Goal: Information Seeking & Learning: Learn about a topic

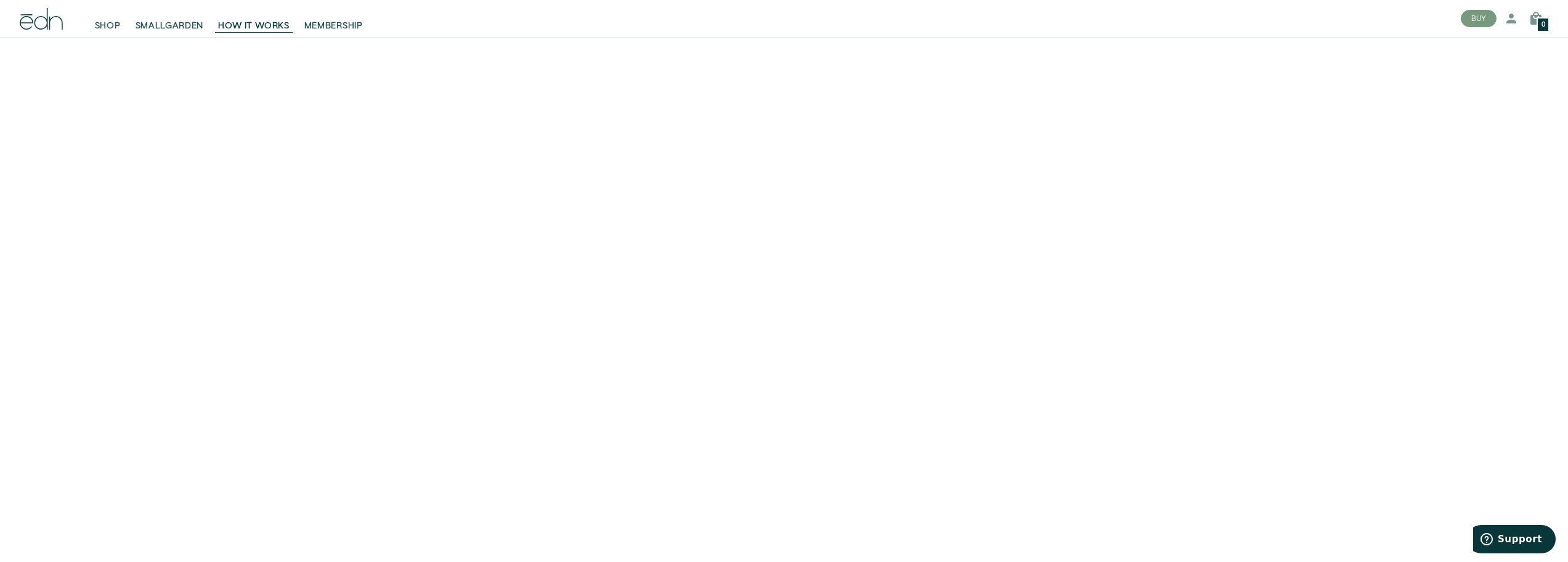
scroll to position [185, 0]
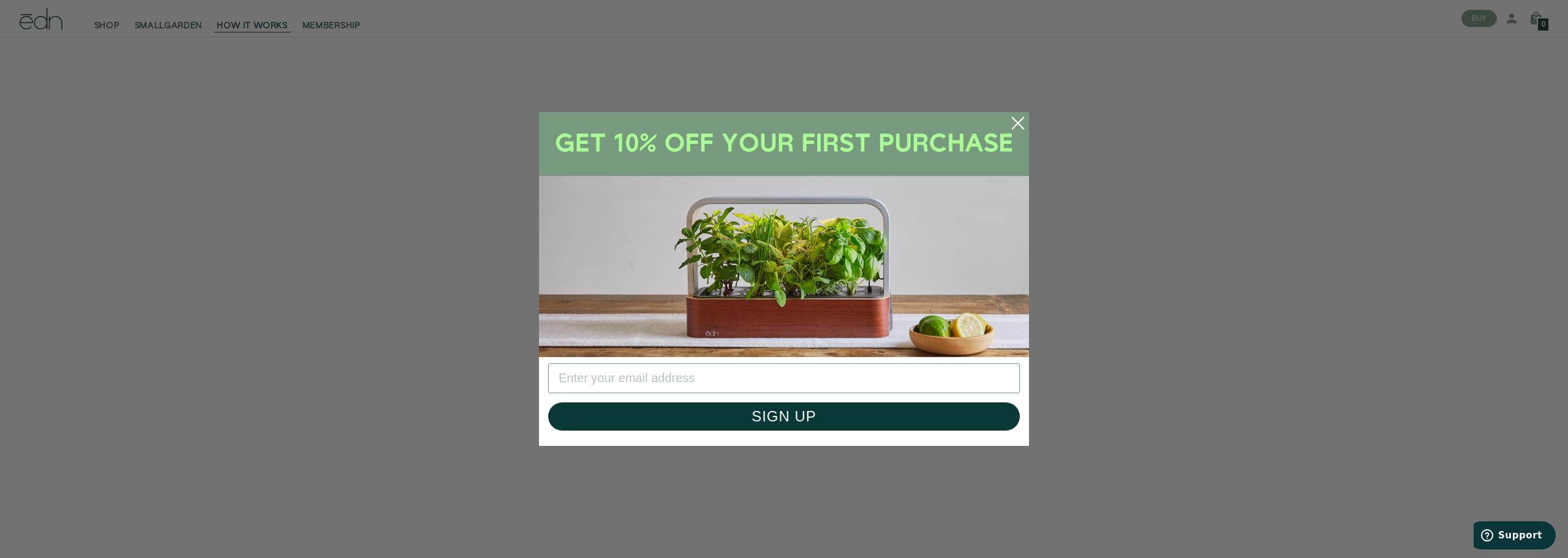
click at [1018, 121] on circle "Close dialog" at bounding box center [1018, 123] width 27 height 27
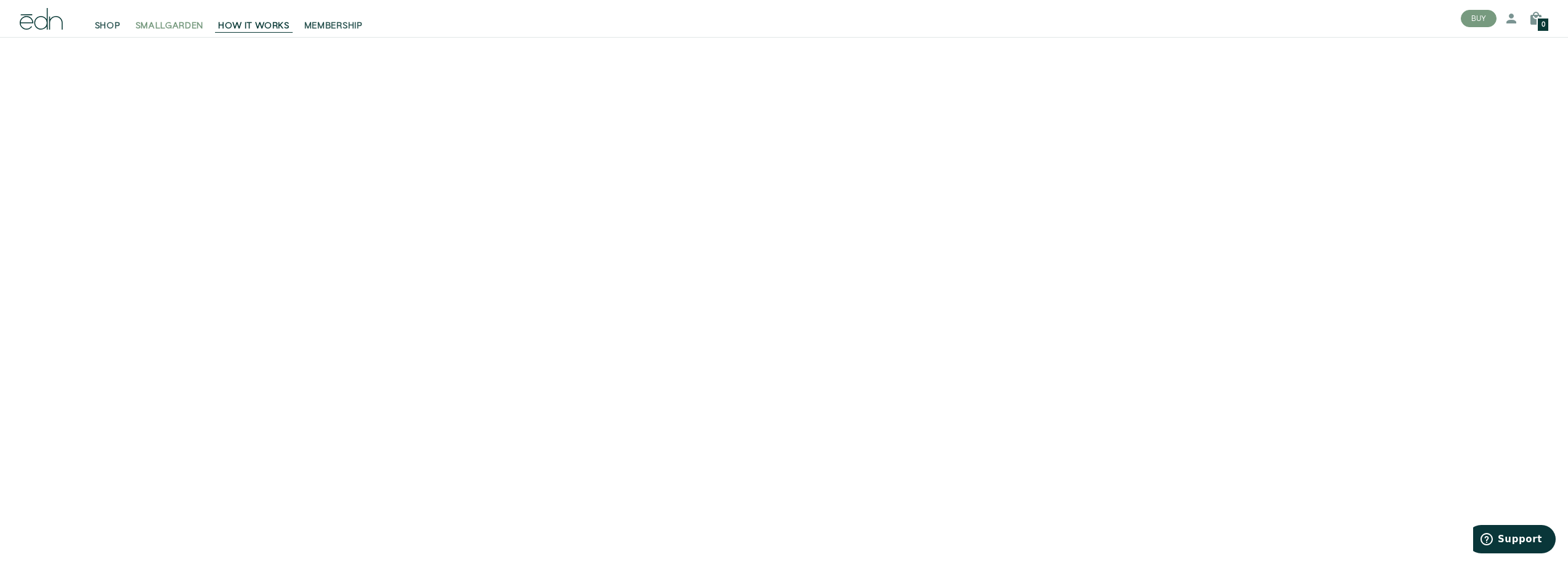
click at [160, 27] on span "SMALLGARDEN" at bounding box center [170, 26] width 69 height 13
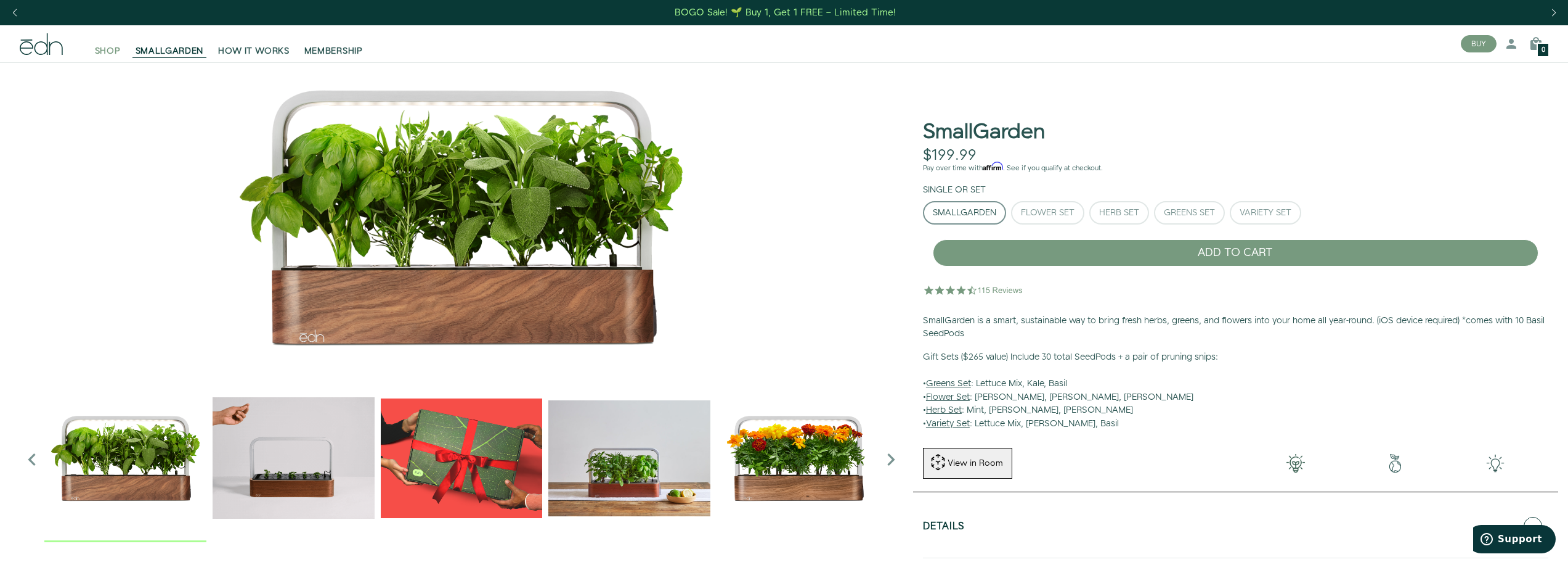
click at [98, 51] on span "SHOP" at bounding box center [107, 52] width 26 height 13
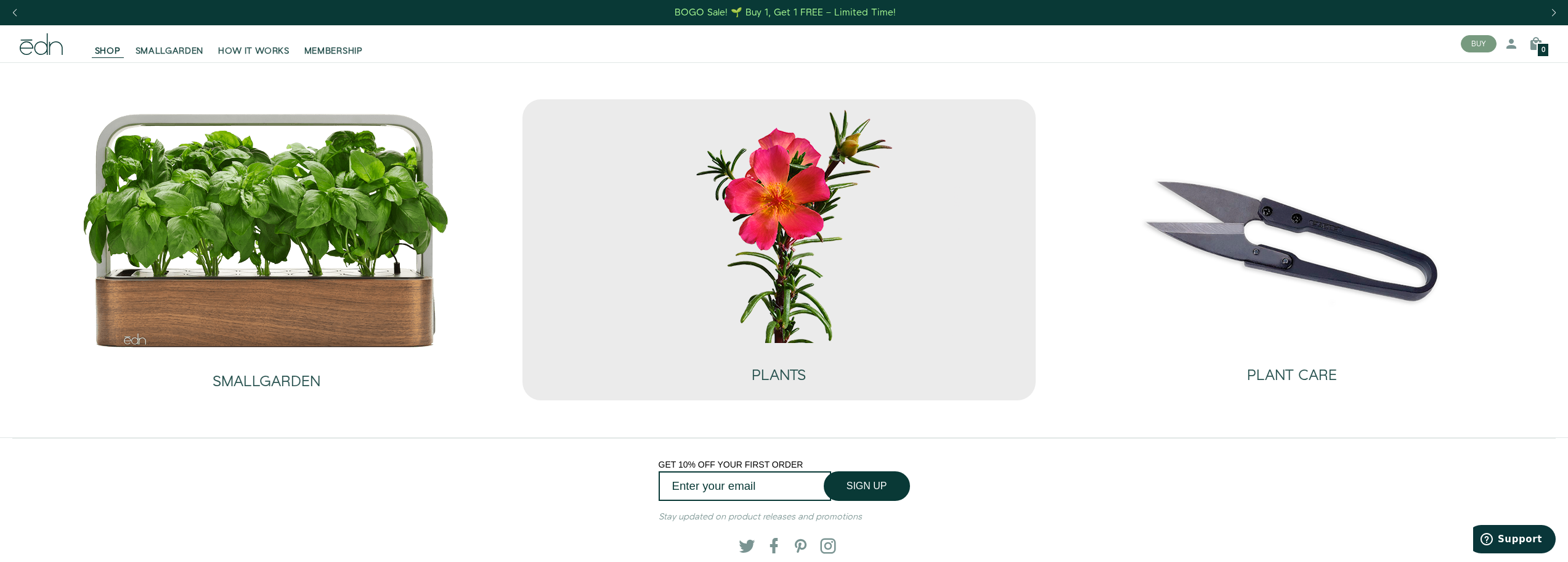
click at [794, 274] on img at bounding box center [778, 224] width 370 height 238
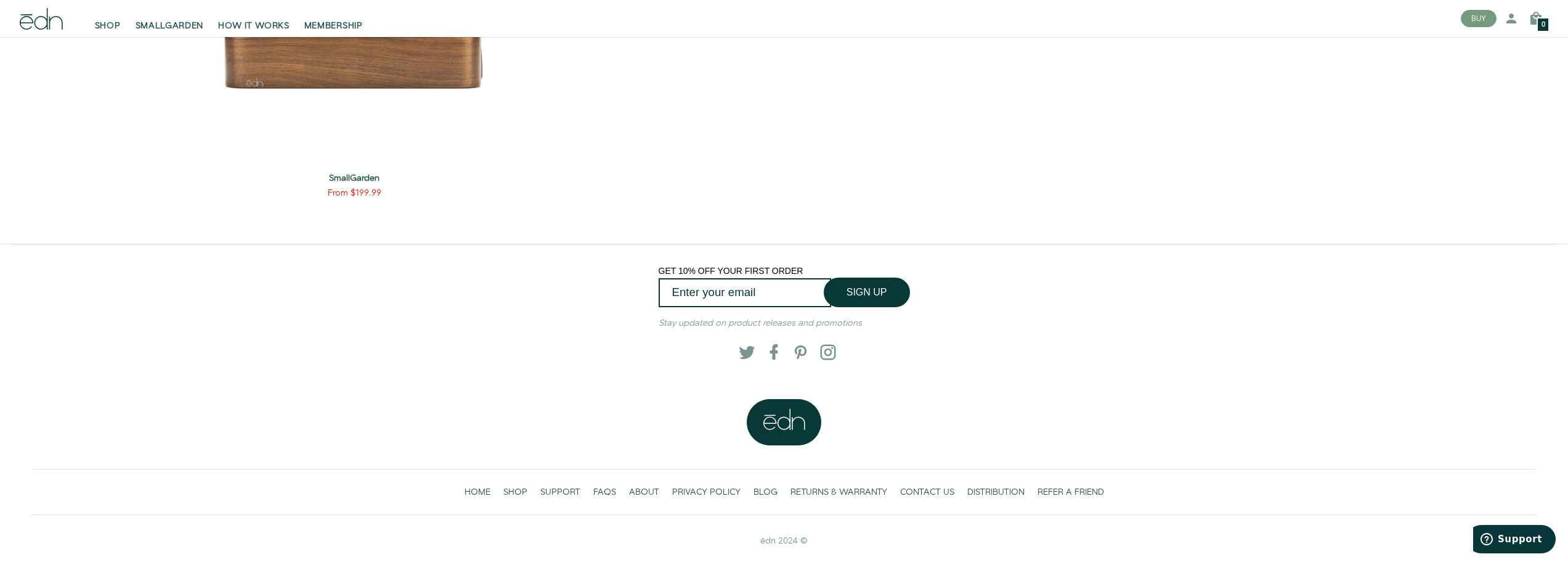
scroll to position [2727, 0]
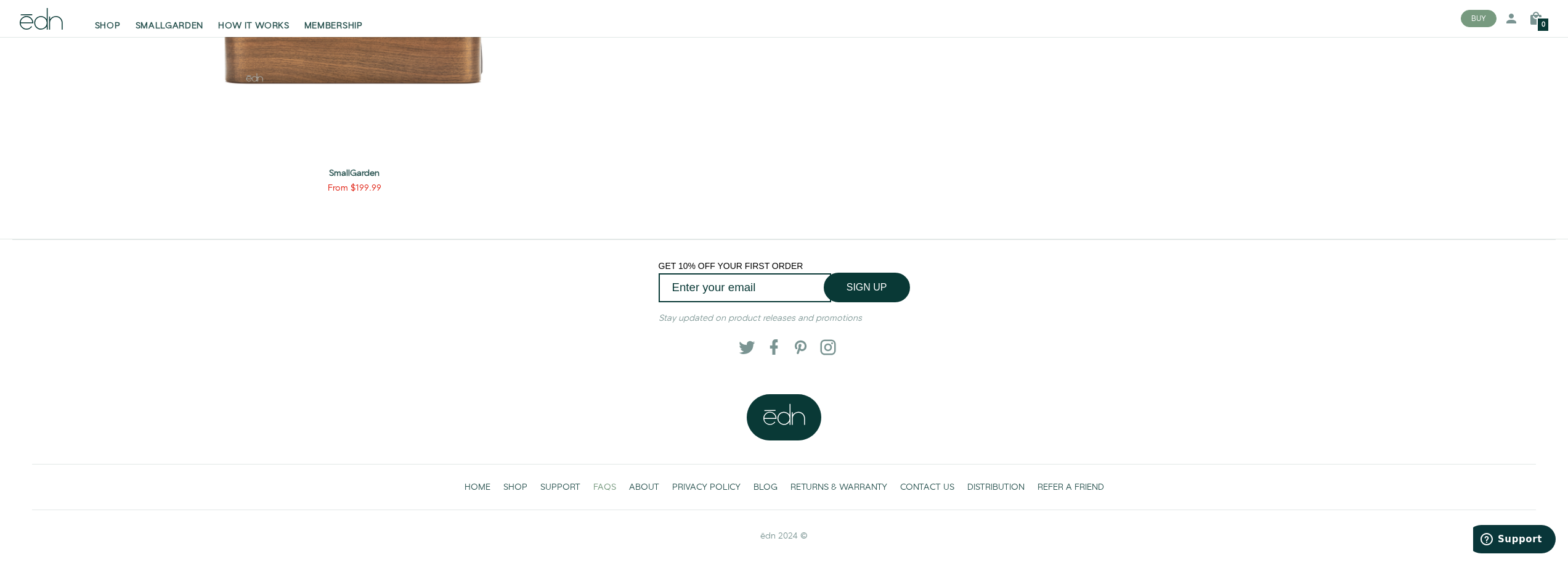
click at [599, 489] on span "FAQS" at bounding box center [605, 487] width 23 height 13
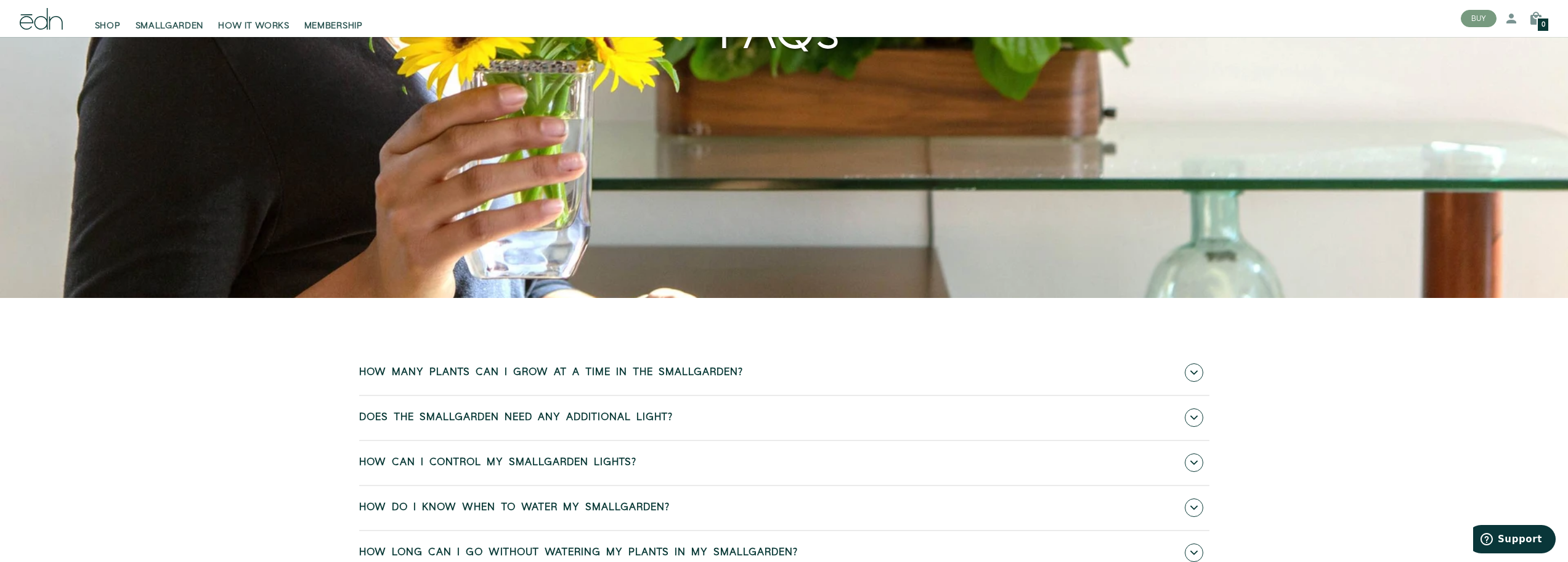
scroll to position [431, 0]
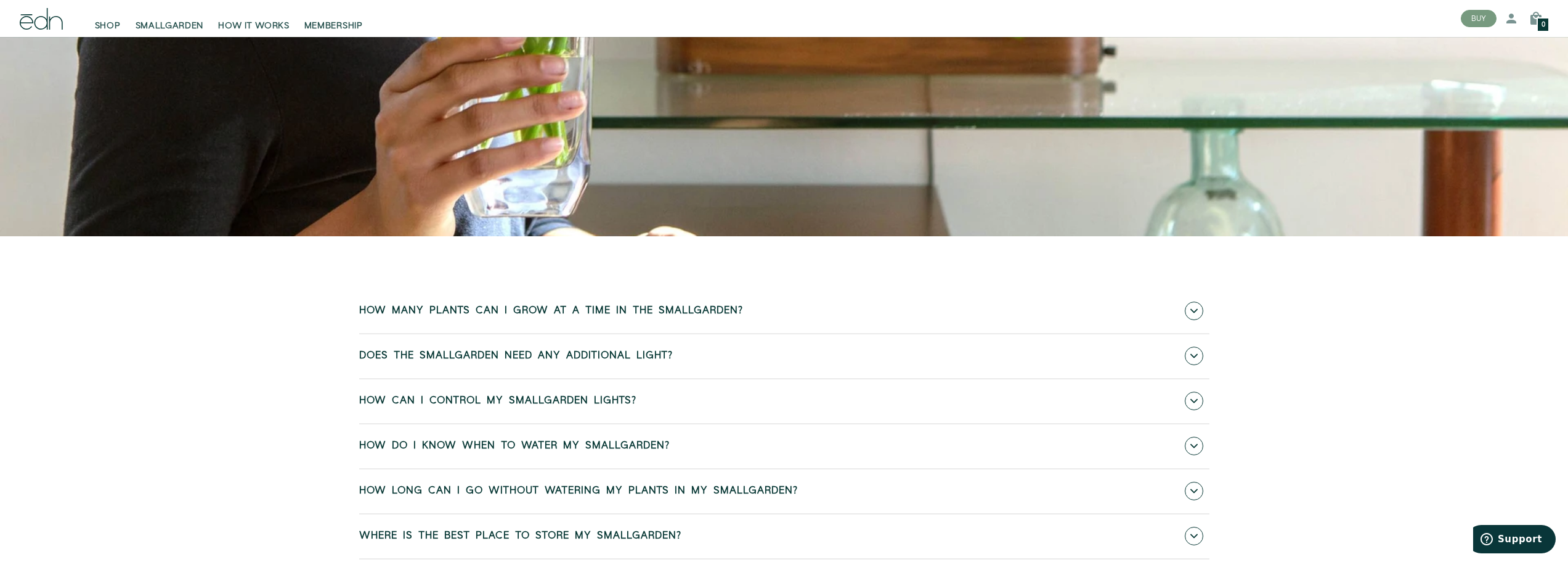
click at [1196, 442] on span at bounding box center [1195, 446] width 19 height 19
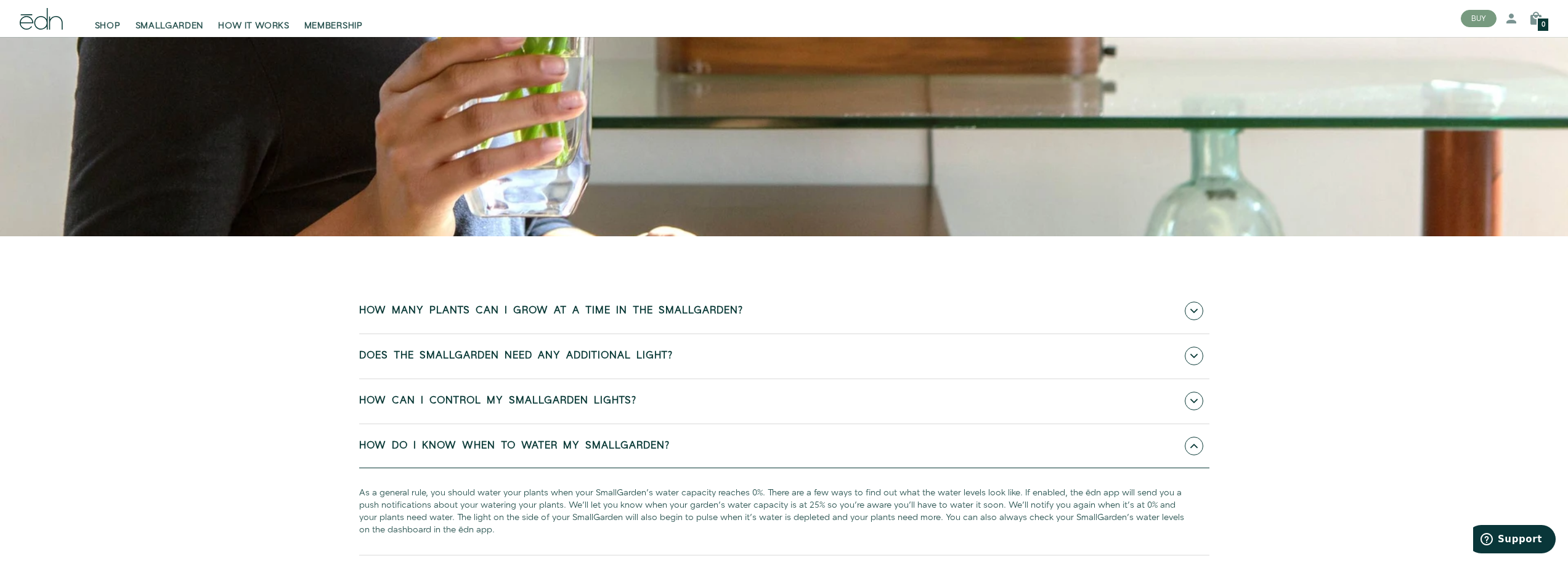
click at [1192, 399] on icon at bounding box center [1194, 400] width 7 height 7
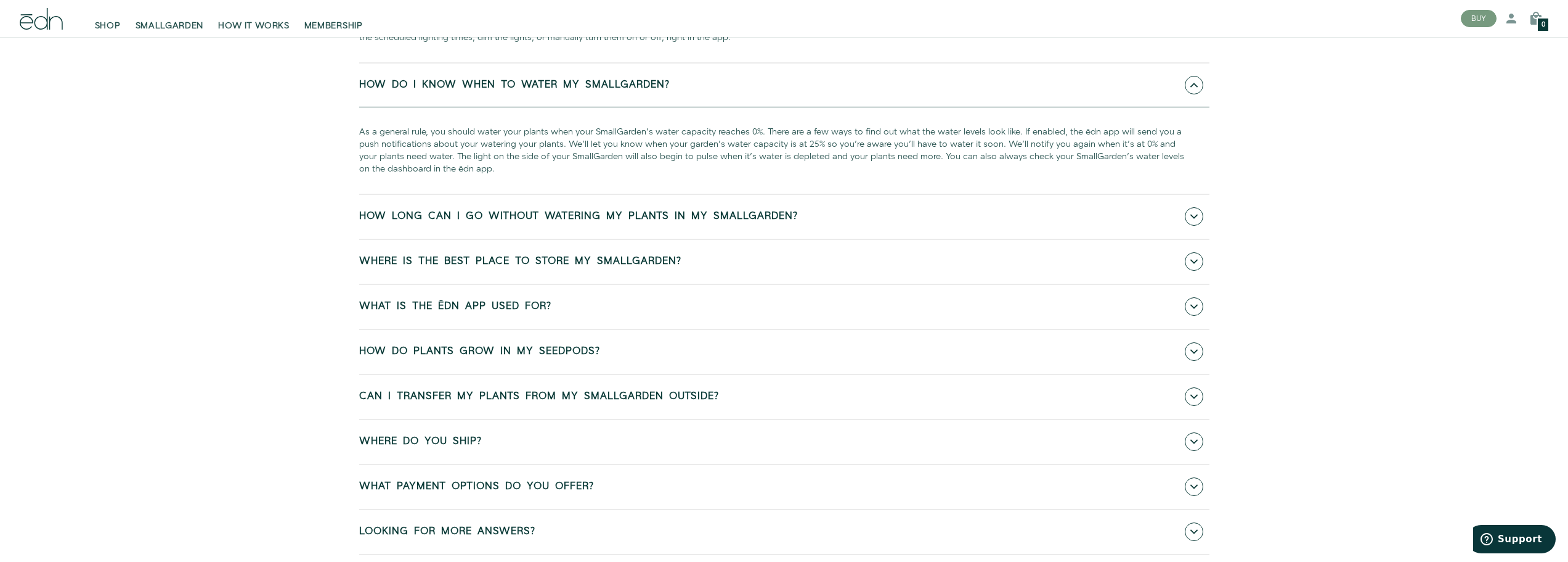
scroll to position [863, 0]
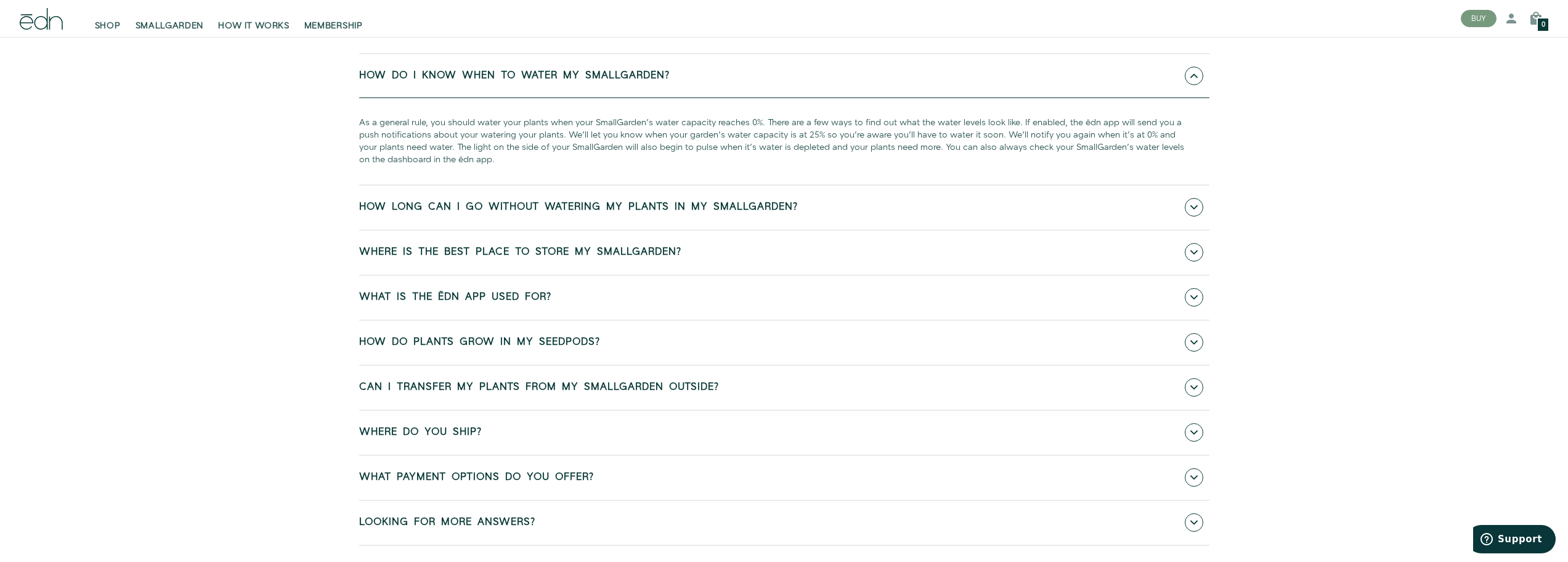
click at [1188, 340] on span at bounding box center [1195, 342] width 19 height 19
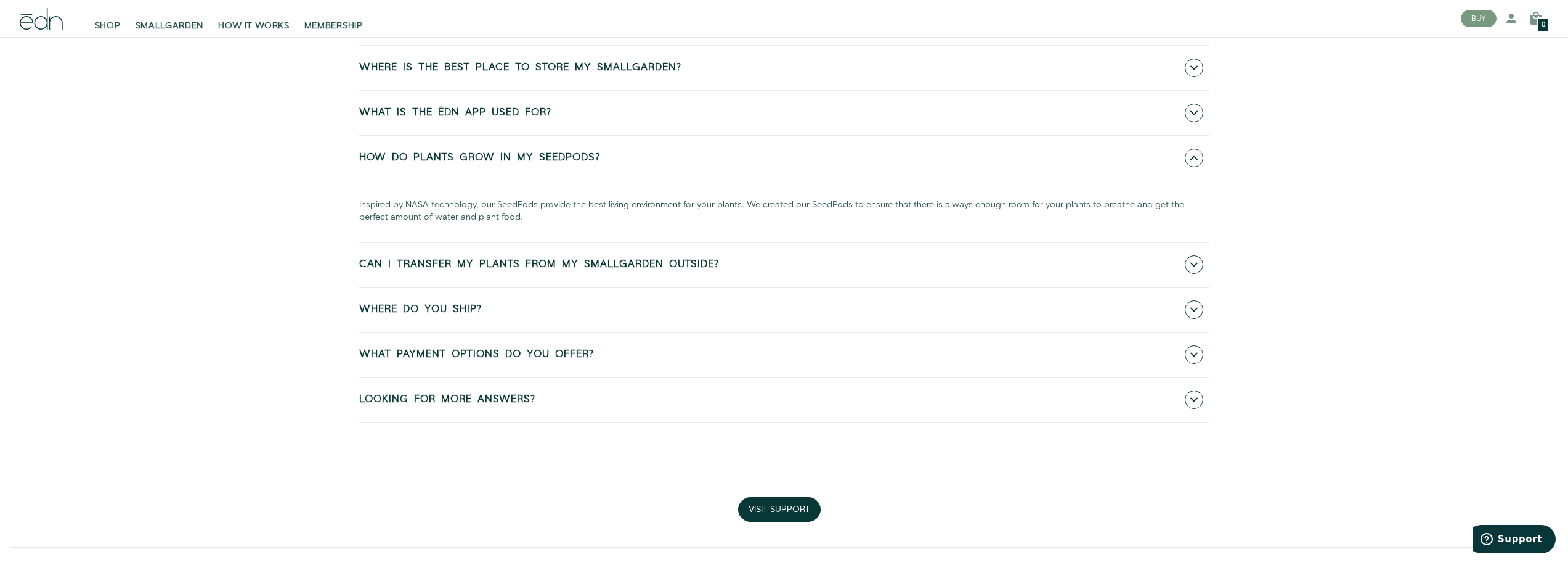
scroll to position [1048, 0]
click at [1186, 396] on span at bounding box center [1195, 399] width 19 height 19
click at [470, 442] on b "support page" at bounding box center [466, 446] width 55 height 13
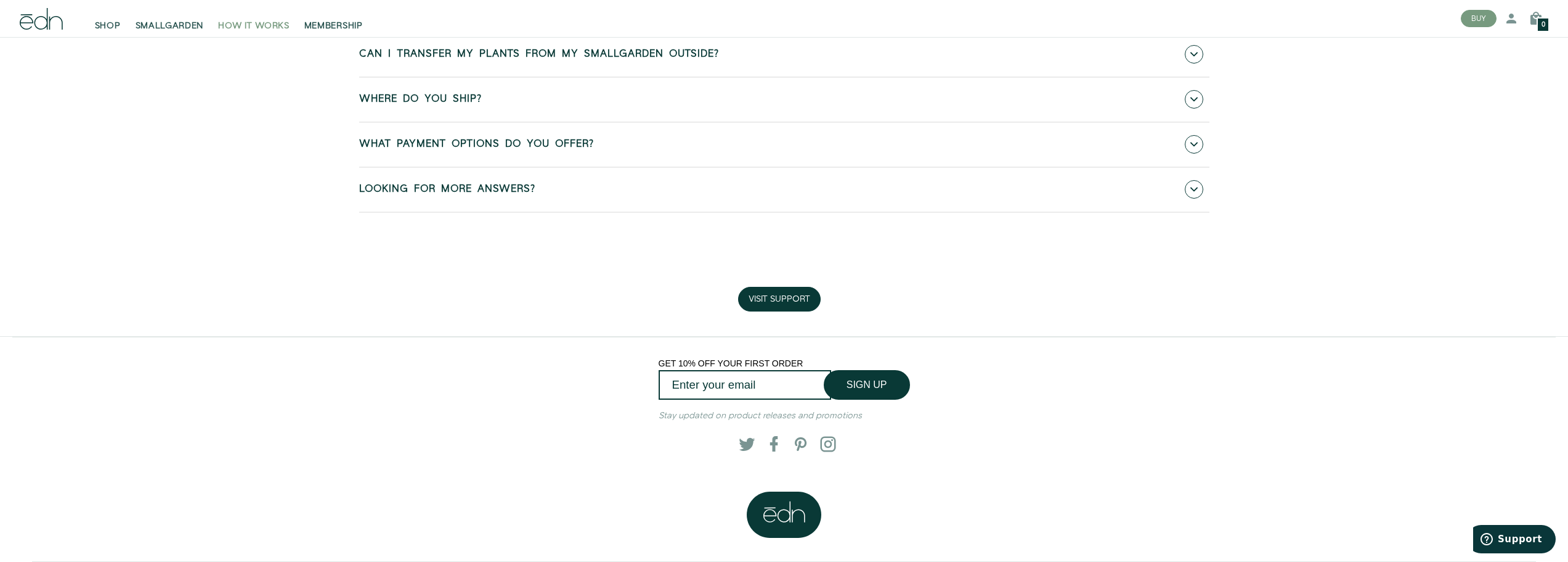
click at [251, 25] on span "HOW IT WORKS" at bounding box center [253, 26] width 71 height 13
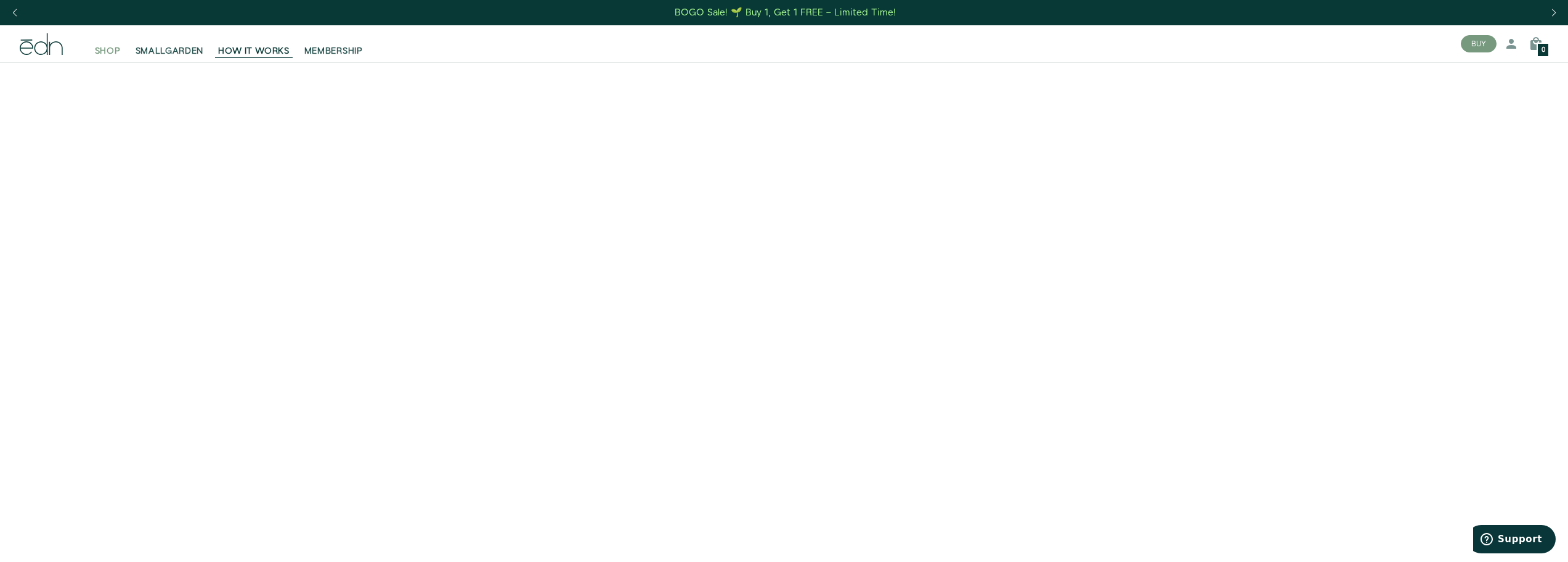
click at [106, 51] on span "SHOP" at bounding box center [107, 52] width 26 height 13
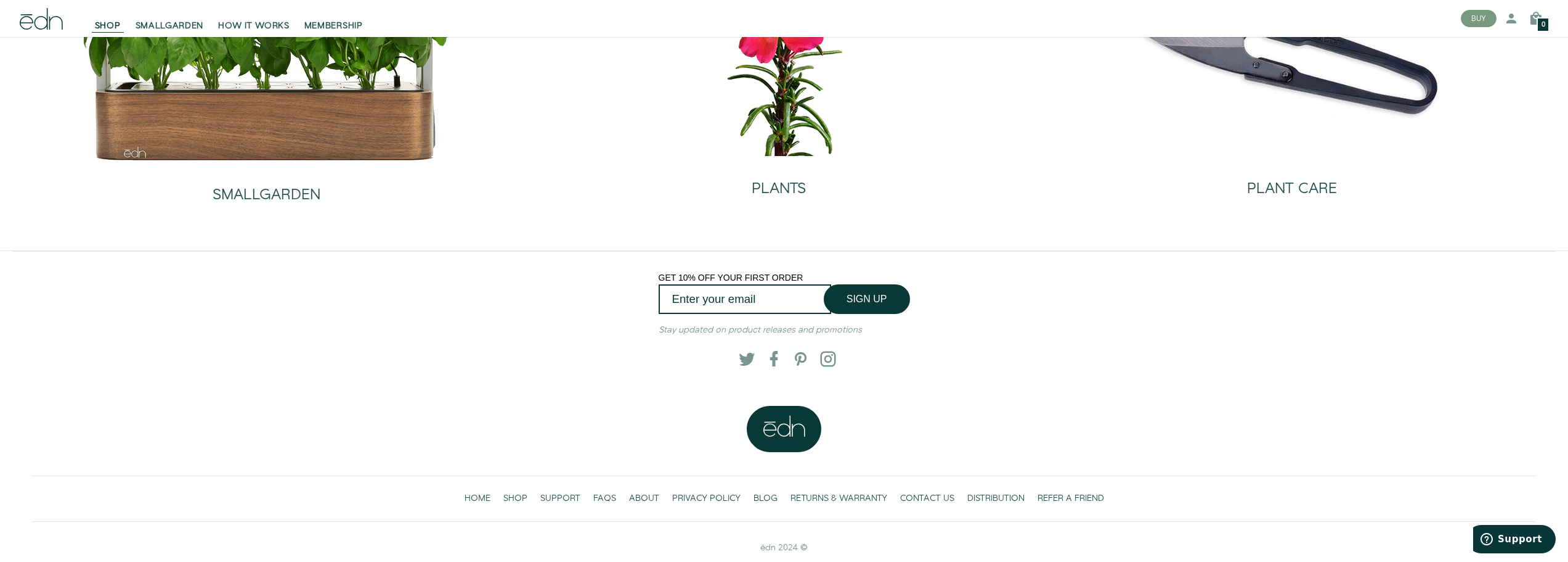
scroll to position [199, 0]
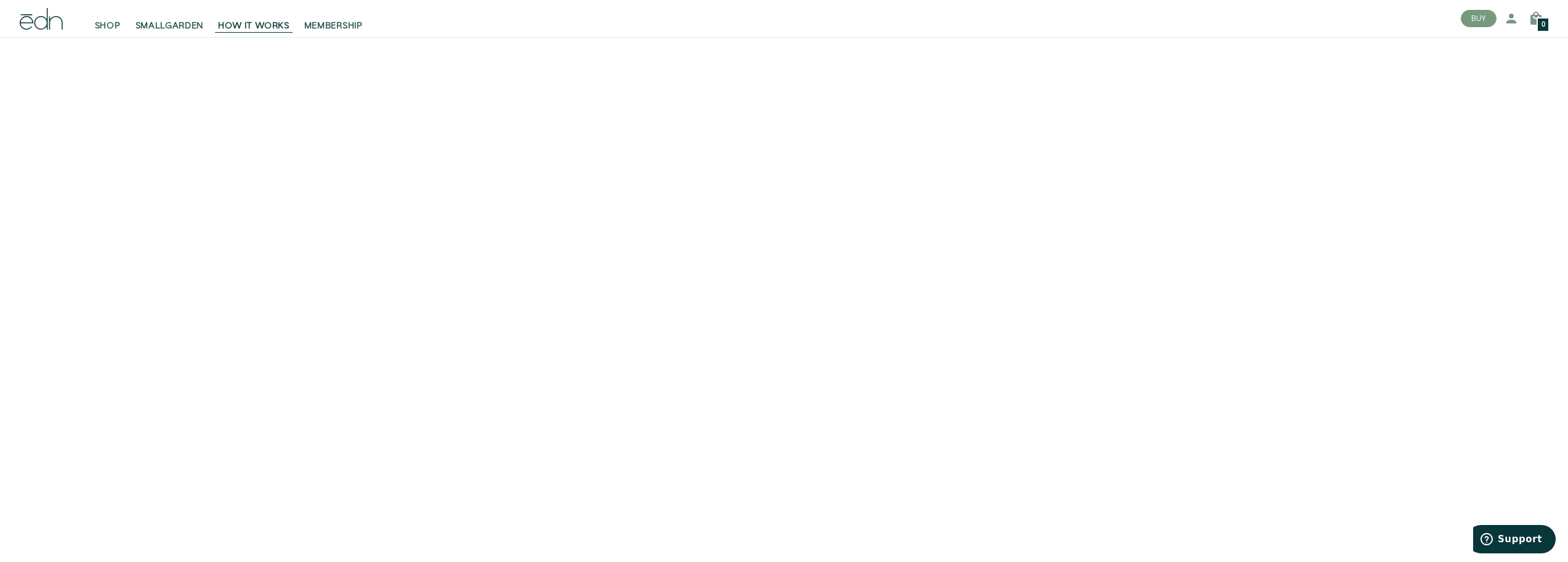
scroll to position [247, 0]
